Goal: Information Seeking & Learning: Check status

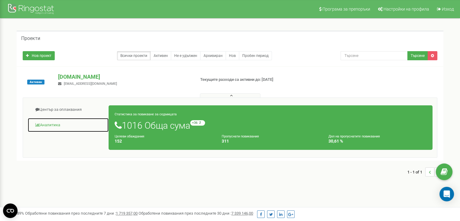
click at [50, 124] on link "Аналитика" at bounding box center [68, 125] width 81 height 15
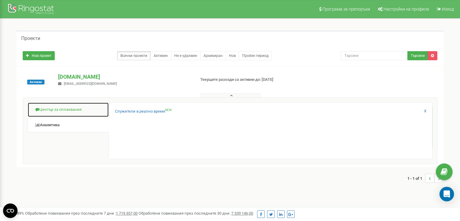
click at [78, 109] on link "Център за оплаквания" at bounding box center [68, 109] width 81 height 15
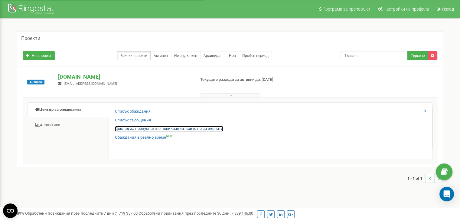
click at [146, 129] on link "Доклад за пропуснатите повиквания, които не са върнати" at bounding box center [169, 129] width 108 height 6
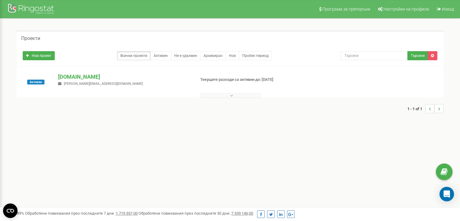
click at [227, 95] on button at bounding box center [230, 95] width 61 height 5
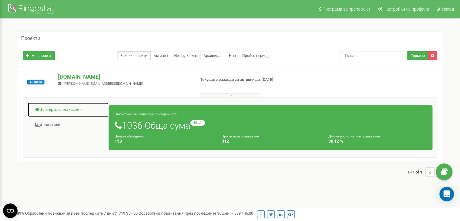
click at [60, 114] on link "Център за оплаквания" at bounding box center [68, 109] width 81 height 15
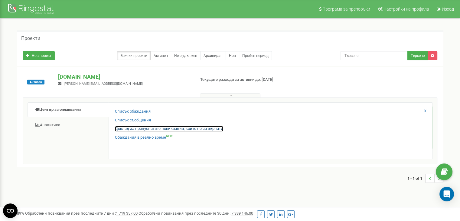
click at [155, 129] on link "Доклад за пропуснатите повиквания, които не са върнати" at bounding box center [169, 129] width 108 height 6
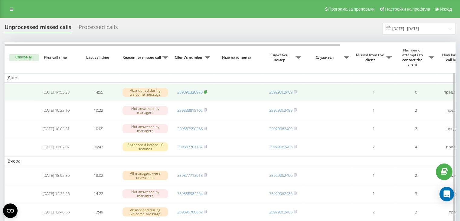
click at [207, 91] on icon at bounding box center [206, 91] width 2 height 3
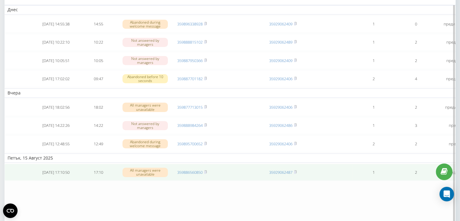
scroll to position [122, 0]
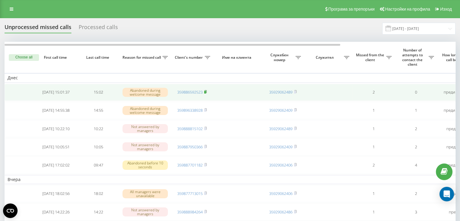
click at [206, 91] on rect at bounding box center [205, 92] width 2 height 3
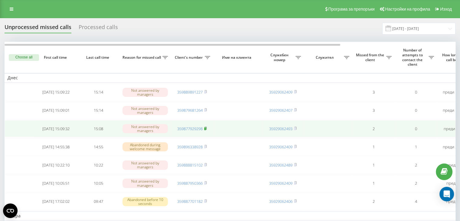
click at [206, 129] on rect at bounding box center [205, 128] width 2 height 3
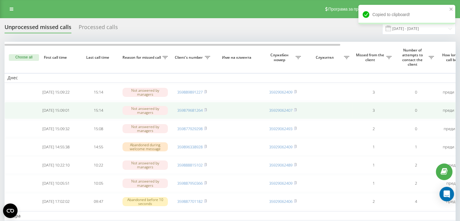
drag, startPoint x: 207, startPoint y: 108, endPoint x: 204, endPoint y: 108, distance: 3.3
click at [207, 108] on icon at bounding box center [205, 110] width 3 height 4
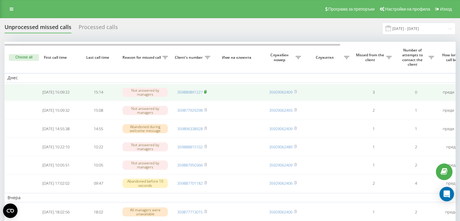
click at [206, 91] on rect at bounding box center [205, 92] width 2 height 3
click at [207, 91] on icon at bounding box center [205, 92] width 3 height 4
click at [206, 91] on rect at bounding box center [205, 92] width 2 height 3
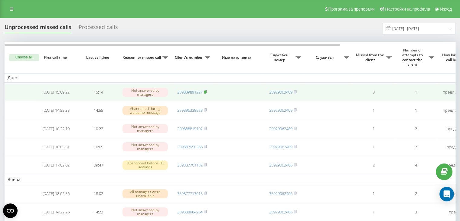
click at [206, 91] on rect at bounding box center [205, 92] width 2 height 3
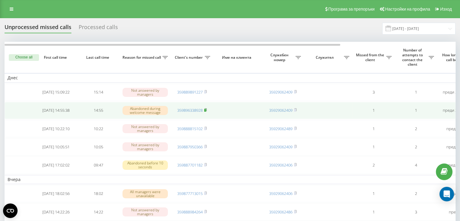
click at [206, 110] on rect at bounding box center [205, 110] width 2 height 3
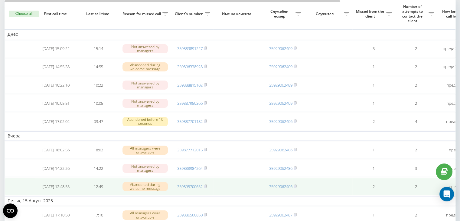
scroll to position [19, 0]
